Goal: Task Accomplishment & Management: Use online tool/utility

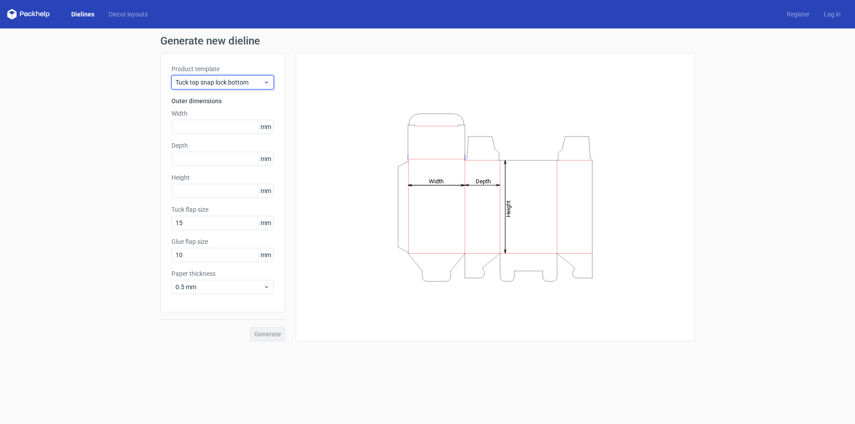
click at [254, 81] on span "Tuck top snap lock bottom" at bounding box center [219, 82] width 88 height 9
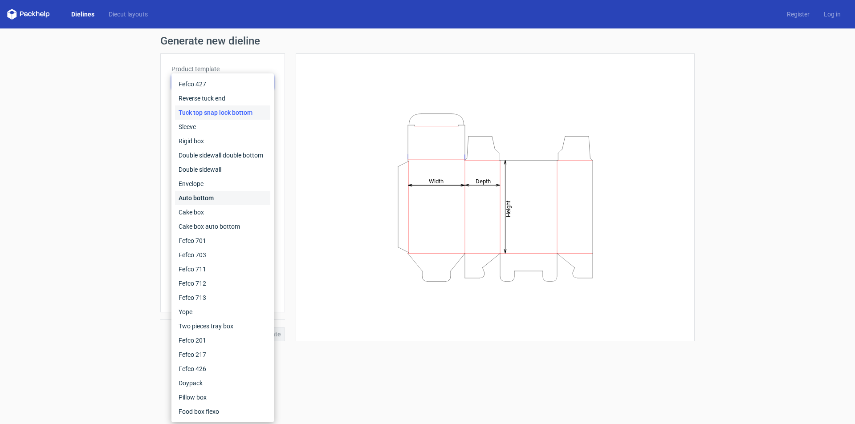
click at [231, 195] on div "Auto bottom" at bounding box center [222, 198] width 95 height 14
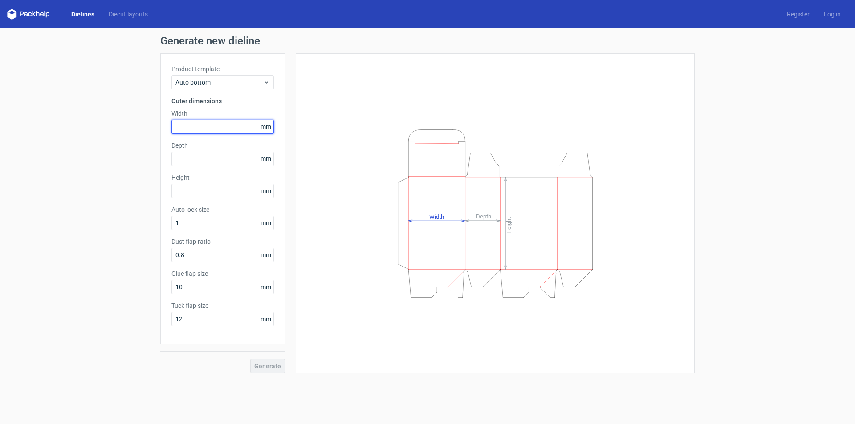
click at [197, 124] on input "text" at bounding box center [222, 127] width 102 height 14
type input "140"
type input "115"
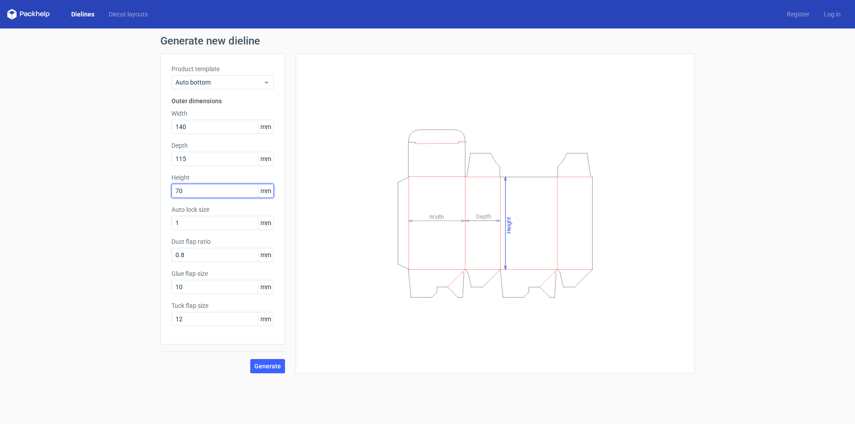
type input "70"
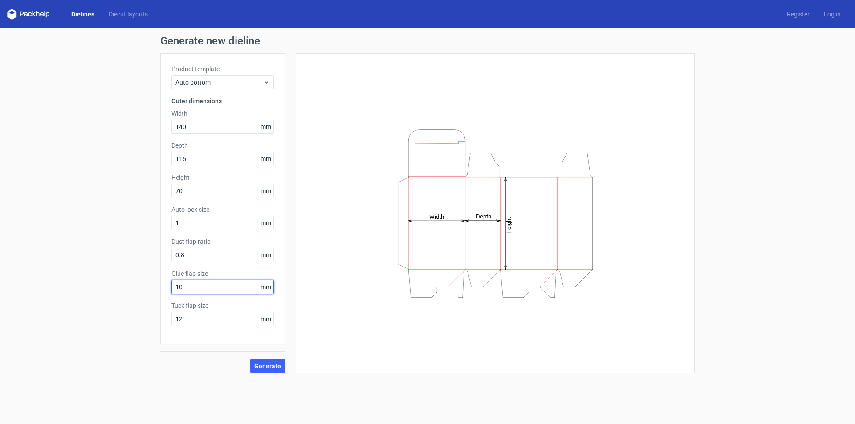
click at [218, 293] on input "10" at bounding box center [222, 287] width 102 height 14
type input "15"
click at [193, 317] on input "12" at bounding box center [222, 319] width 102 height 14
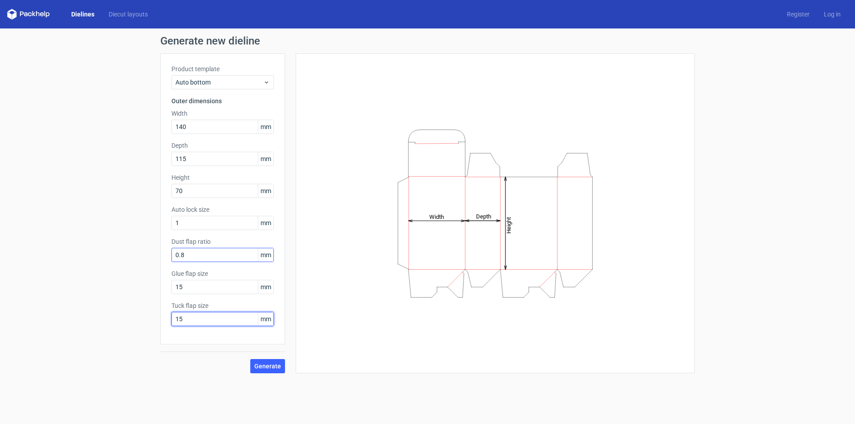
type input "15"
click at [186, 255] on input "0.8" at bounding box center [222, 255] width 102 height 14
click at [188, 240] on label "Dust flap ratio" at bounding box center [222, 241] width 102 height 9
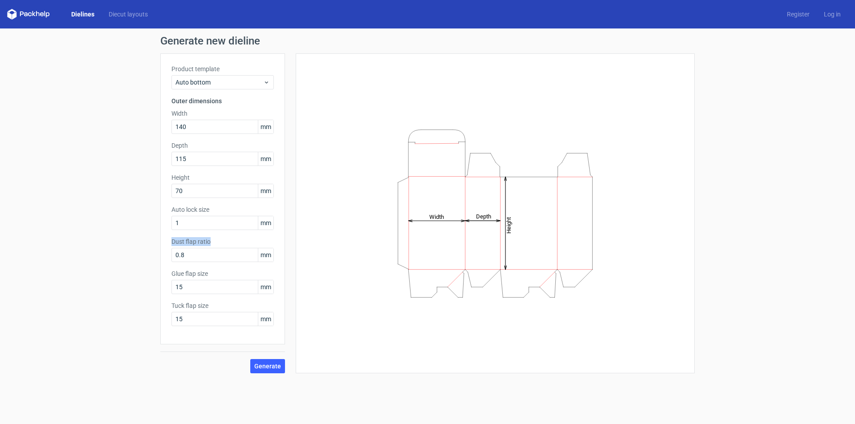
copy label "Dust flap ratio"
click at [275, 364] on span "Generate" at bounding box center [267, 366] width 27 height 6
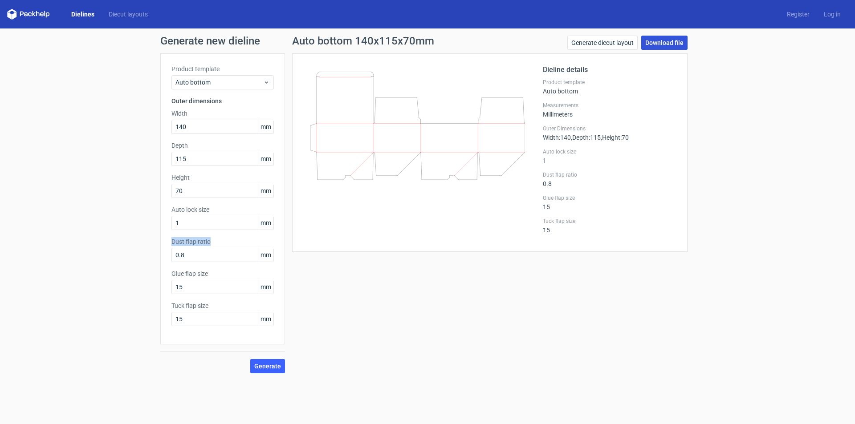
click at [681, 36] on link "Download file" at bounding box center [664, 43] width 46 height 14
click at [736, 79] on div "Generate new dieline Product template Auto bottom Outer dimensions Width 140 mm…" at bounding box center [427, 204] width 855 height 352
